Goal: Information Seeking & Learning: Learn about a topic

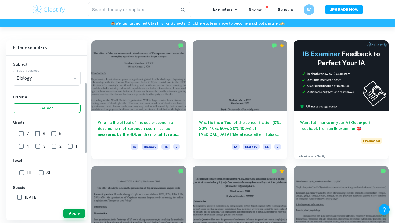
scroll to position [57, 0]
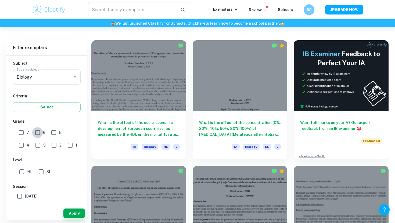
click at [40, 132] on input "6" at bounding box center [37, 132] width 11 height 11
checkbox input "true"
click at [23, 133] on input "7" at bounding box center [21, 132] width 11 height 11
checkbox input "true"
click at [51, 132] on input "5" at bounding box center [53, 132] width 11 height 11
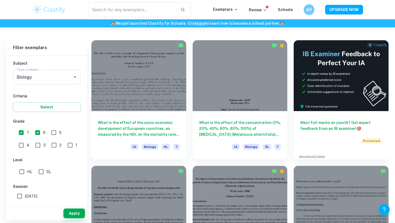
checkbox input "true"
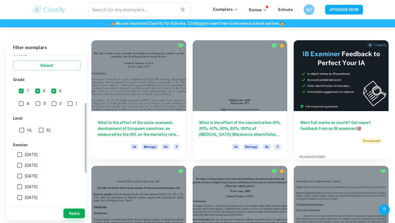
click at [41, 133] on input "SL" at bounding box center [41, 130] width 11 height 11
checkbox input "true"
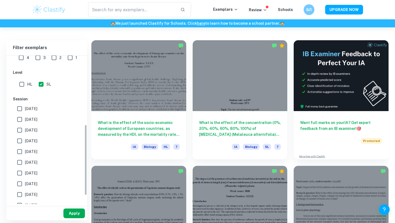
click at [71, 213] on button "Apply" at bounding box center [74, 214] width 22 height 10
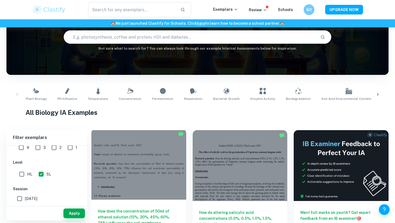
scroll to position [0, 0]
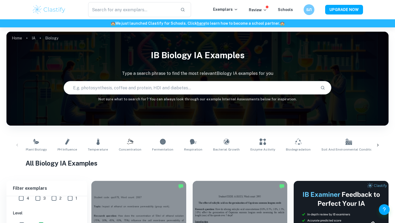
click at [181, 90] on input "text" at bounding box center [190, 87] width 252 height 15
type input "sucrose"
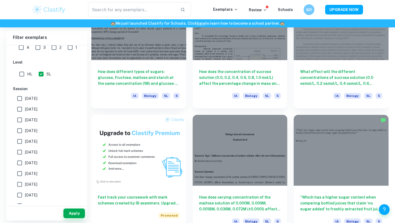
scroll to position [318, 0]
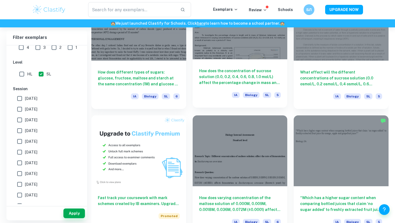
click at [209, 86] on div "How does the concentration of sucrose solution (0.0, 0.2, 0.4, 0.6, 0.8, 1.0 mo…" at bounding box center [240, 83] width 95 height 48
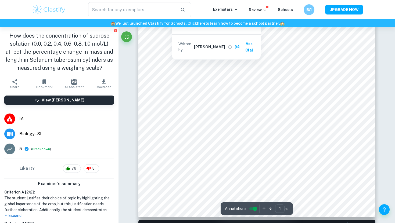
scroll to position [123, 0]
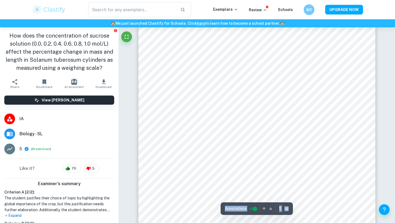
scroll to position [58, 0]
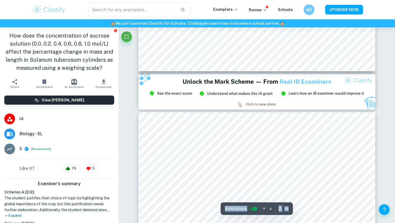
type input "3"
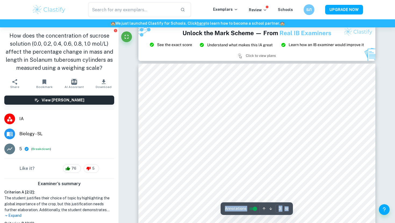
scroll to position [669, 0]
